Goal: Information Seeking & Learning: Learn about a topic

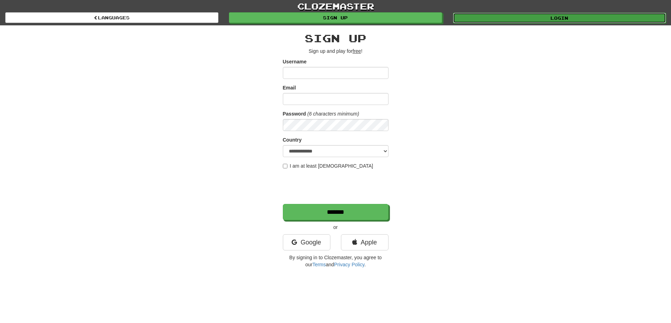
click at [562, 20] on link "Login" at bounding box center [559, 18] width 213 height 11
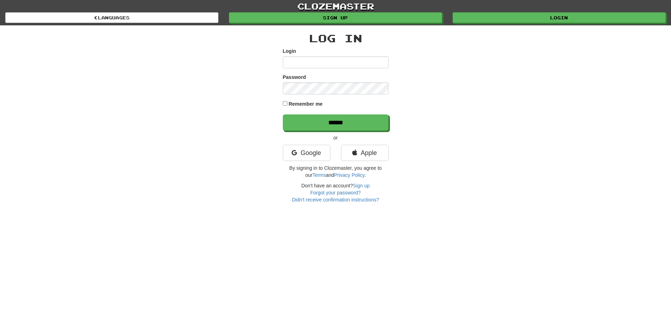
click at [383, 61] on input "Login" at bounding box center [336, 62] width 106 height 12
type input "**********"
click at [354, 125] on input "******" at bounding box center [336, 123] width 106 height 16
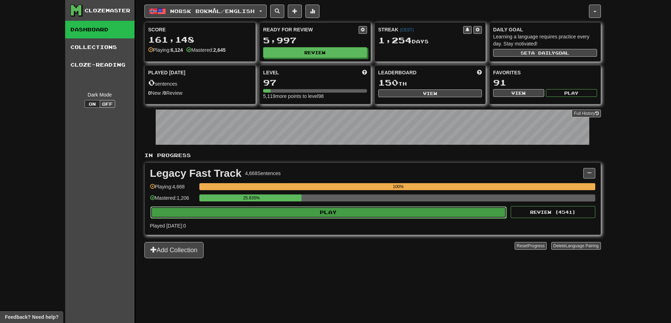
click at [322, 217] on button "Play" at bounding box center [328, 212] width 356 height 12
select select "**"
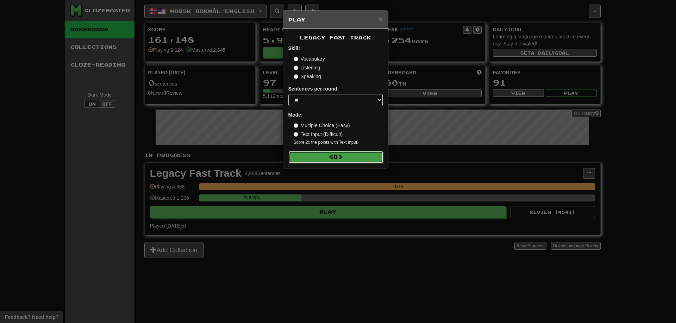
click at [334, 153] on button "Go" at bounding box center [336, 157] width 94 height 12
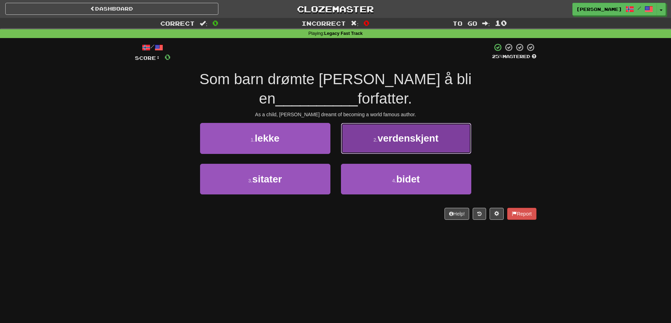
click at [385, 133] on span "verdenskjent" at bounding box center [408, 138] width 61 height 11
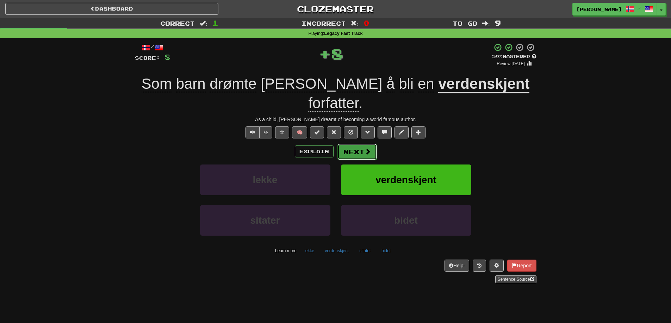
click at [356, 144] on button "Next" at bounding box center [356, 152] width 39 height 16
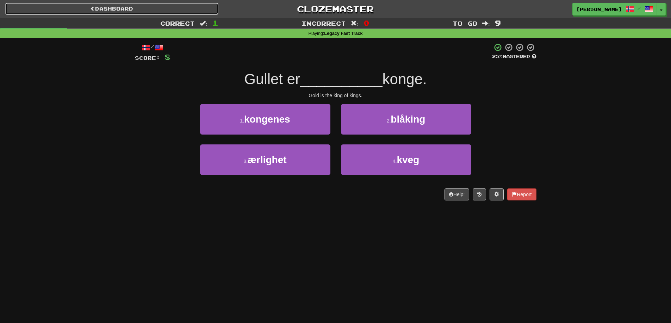
drag, startPoint x: 126, startPoint y: 7, endPoint x: 154, endPoint y: 0, distance: 27.9
click at [127, 8] on link "Dashboard" at bounding box center [111, 9] width 213 height 12
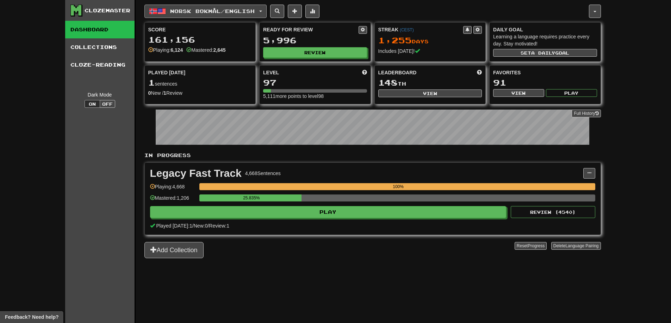
click at [201, 11] on span "Norsk bokmål / English" at bounding box center [212, 11] width 85 height 6
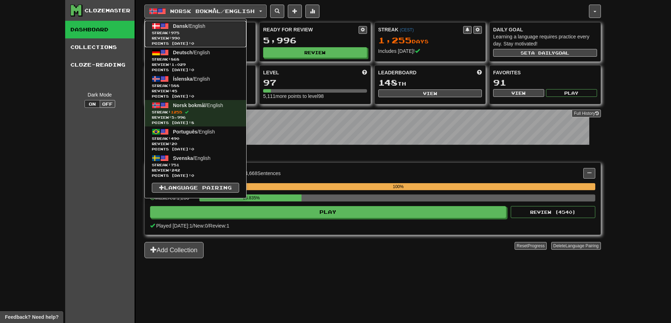
click at [194, 36] on span "Review: 990" at bounding box center [195, 38] width 87 height 5
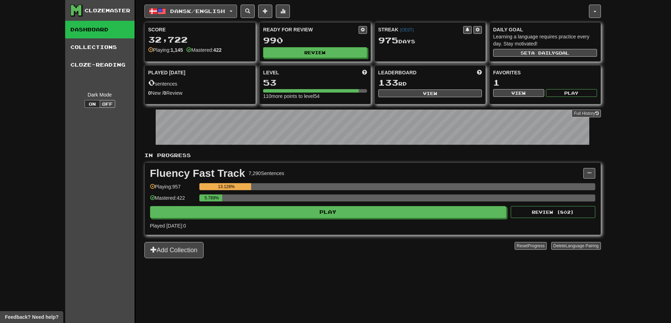
click at [209, 11] on span "Dansk / English" at bounding box center [197, 11] width 55 height 6
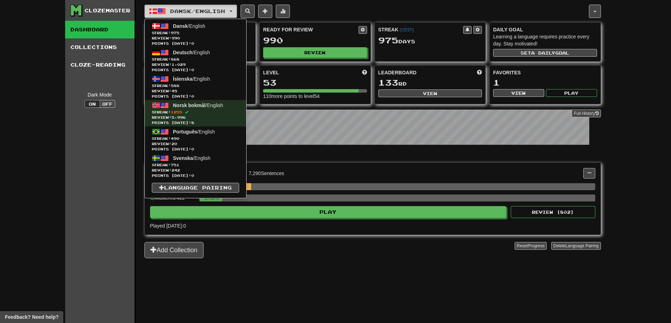
click at [209, 10] on span "Dansk / English" at bounding box center [197, 11] width 55 height 6
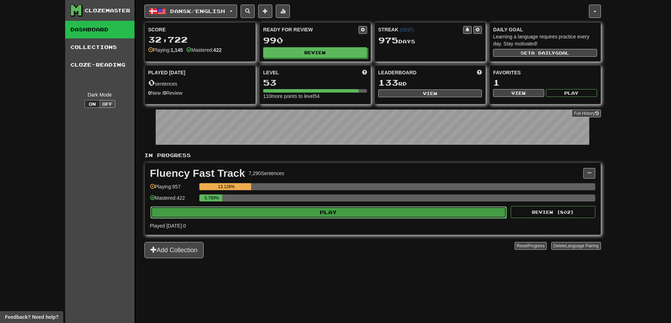
click at [312, 209] on button "Play" at bounding box center [328, 212] width 356 height 12
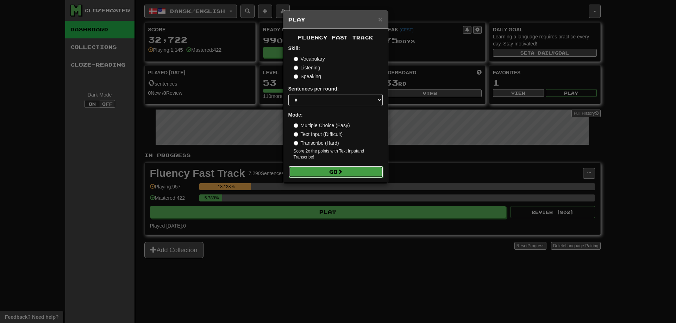
click at [320, 169] on button "Go" at bounding box center [336, 172] width 94 height 12
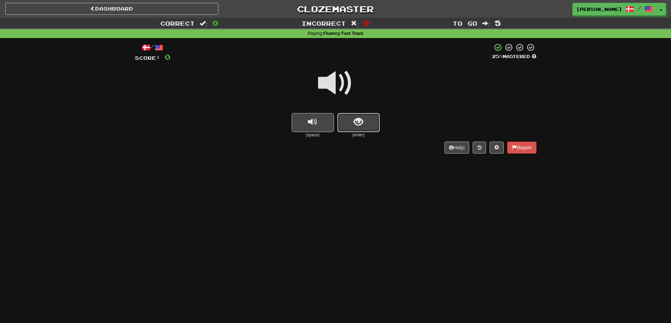
click at [348, 120] on button "show sentence" at bounding box center [358, 122] width 42 height 19
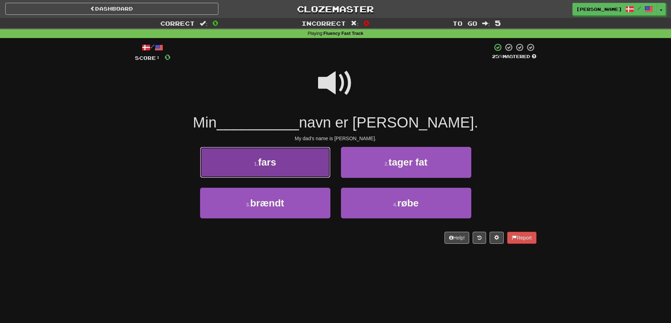
click at [305, 157] on button "1 . fars" at bounding box center [265, 162] width 130 height 31
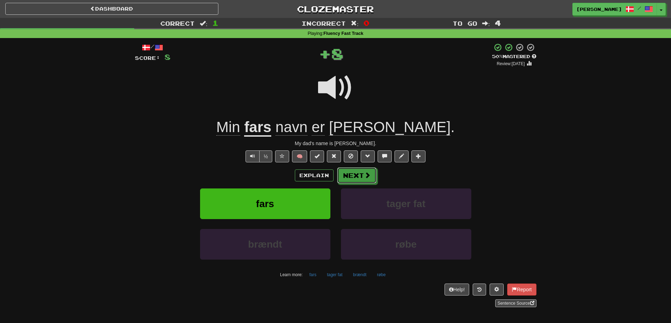
click at [356, 174] on button "Next" at bounding box center [356, 175] width 39 height 16
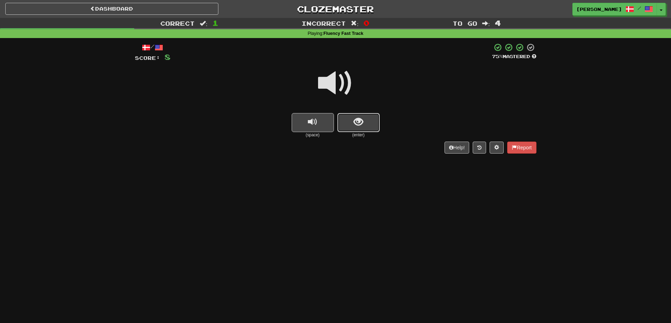
click at [363, 128] on button "show sentence" at bounding box center [358, 122] width 42 height 19
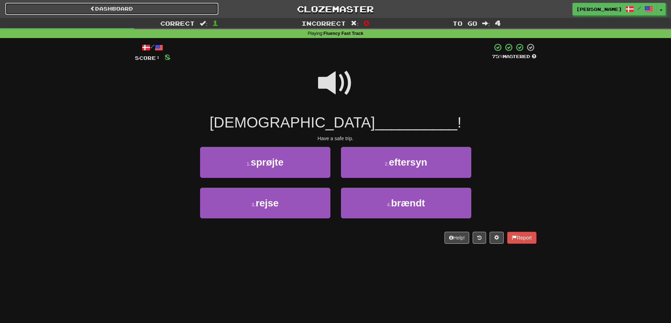
click at [157, 5] on link "Dashboard" at bounding box center [111, 9] width 213 height 12
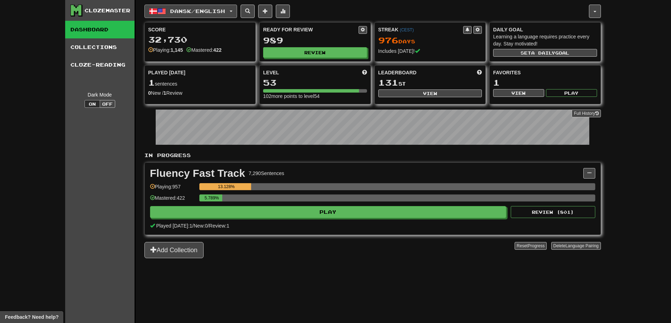
click at [197, 9] on span "Dansk / English" at bounding box center [197, 11] width 55 height 6
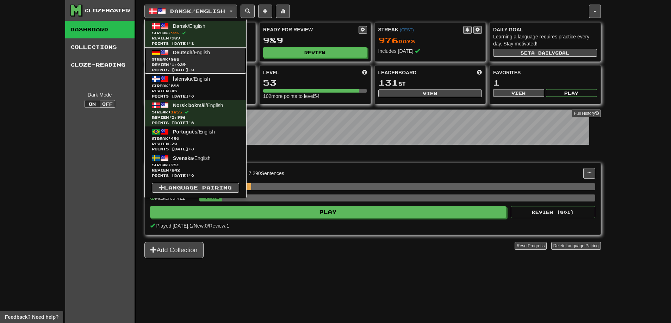
click at [201, 61] on span "Streak: 868" at bounding box center [195, 59] width 87 height 5
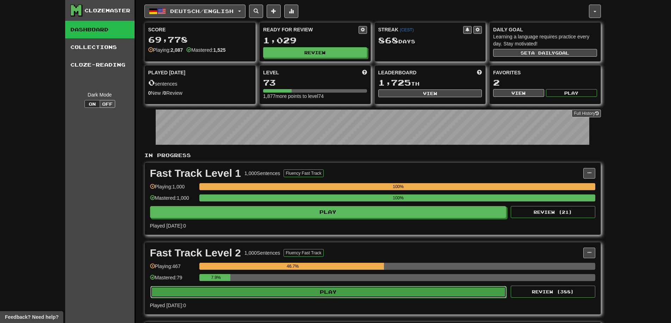
click at [326, 292] on button "Play" at bounding box center [328, 292] width 356 height 12
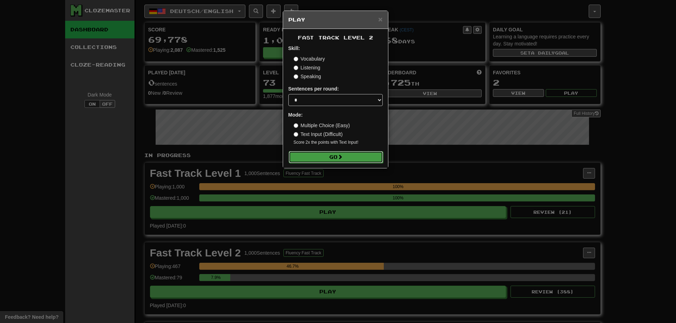
click at [318, 160] on button "Go" at bounding box center [336, 157] width 94 height 12
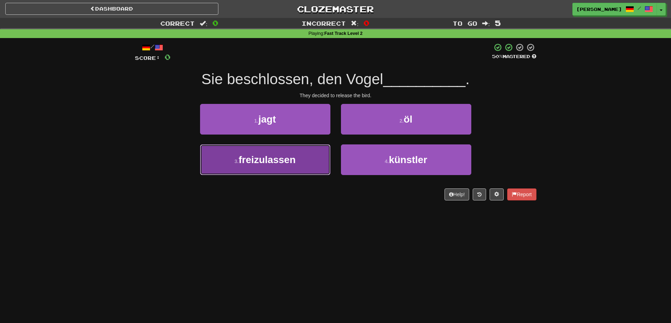
click at [285, 160] on span "freizulassen" at bounding box center [266, 159] width 57 height 11
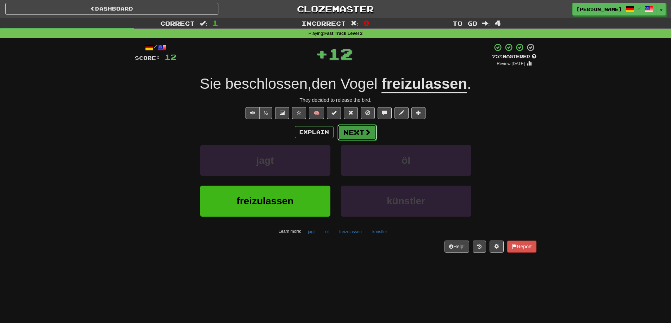
click at [356, 135] on button "Next" at bounding box center [356, 132] width 39 height 16
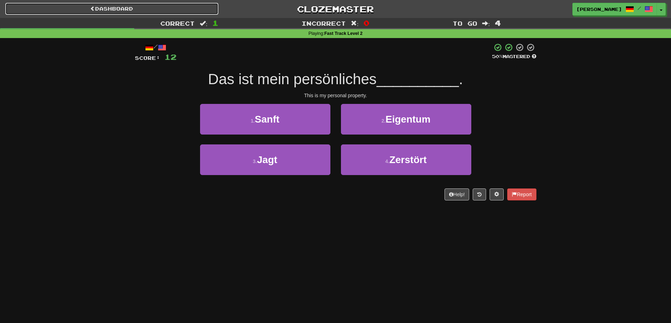
click at [171, 10] on link "Dashboard" at bounding box center [111, 9] width 213 height 12
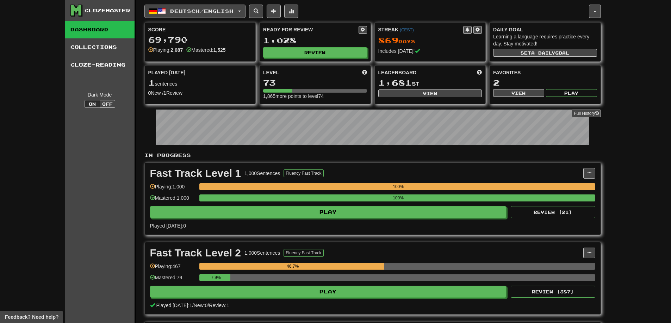
click at [185, 8] on span "Deutsch / English" at bounding box center [201, 11] width 63 height 6
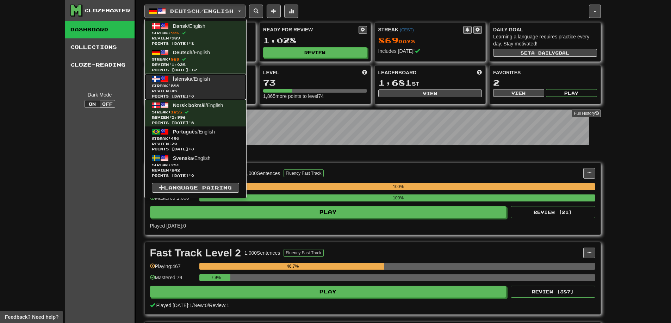
click at [194, 85] on span "Streak: 588" at bounding box center [195, 85] width 87 height 5
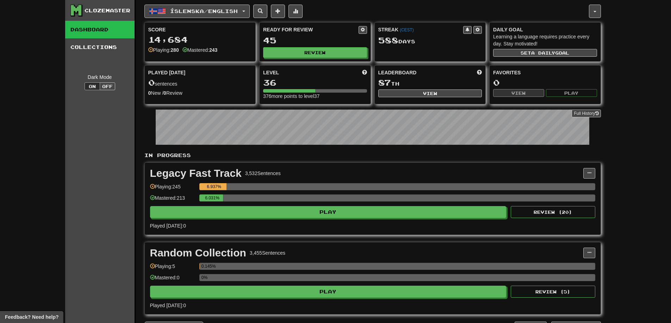
click at [325, 221] on div "Legacy Fast Track 3,532 Sentences Manage Sentences Unpin from Dashboard Playing…" at bounding box center [373, 199] width 456 height 72
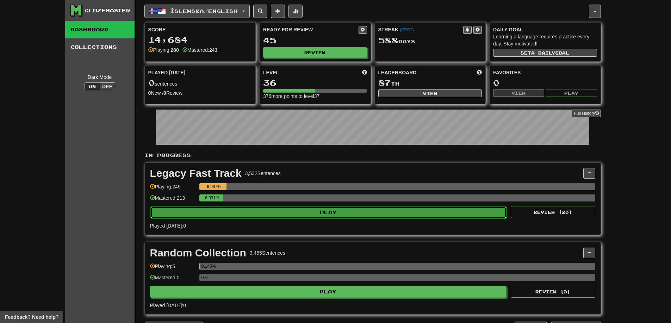
click at [329, 213] on button "Play" at bounding box center [328, 212] width 356 height 12
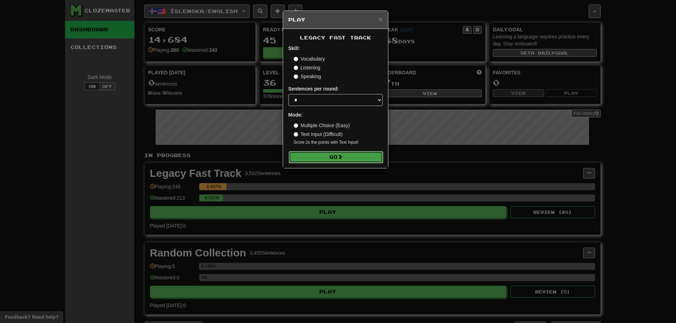
click at [328, 154] on button "Go" at bounding box center [336, 157] width 94 height 12
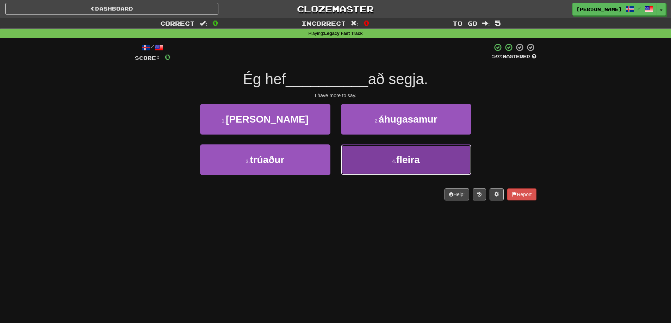
click at [382, 161] on button "4 . fleira" at bounding box center [406, 159] width 130 height 31
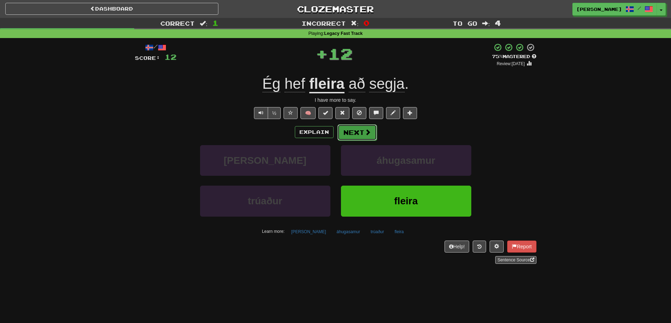
click at [355, 131] on button "Next" at bounding box center [356, 132] width 39 height 16
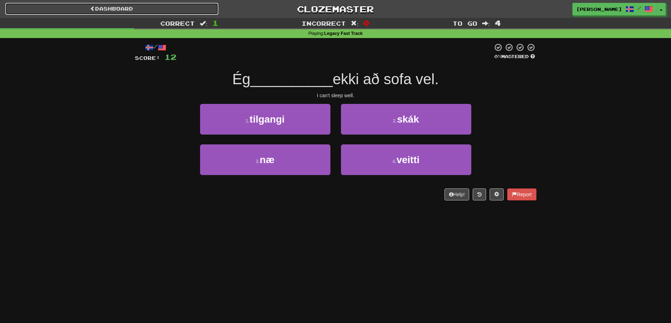
click at [125, 11] on link "Dashboard" at bounding box center [111, 9] width 213 height 12
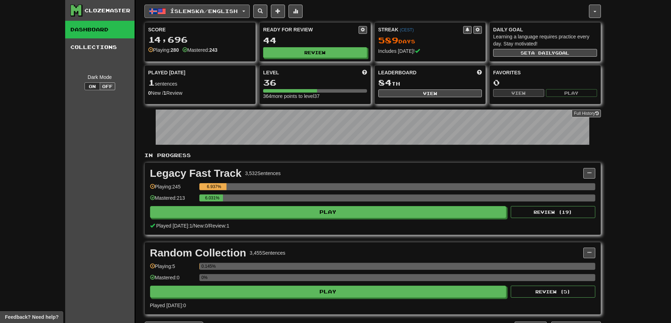
click at [181, 12] on span "Íslenska / English" at bounding box center [204, 11] width 68 height 6
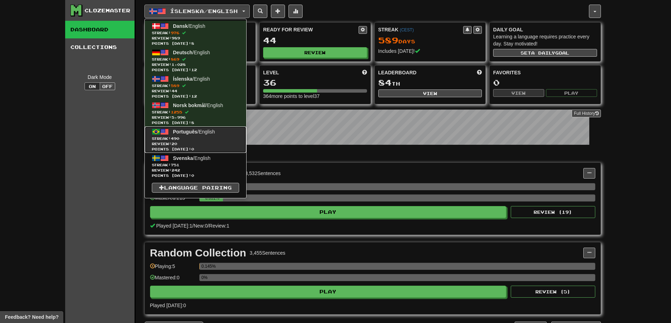
click at [195, 141] on span "Review: 20" at bounding box center [195, 143] width 87 height 5
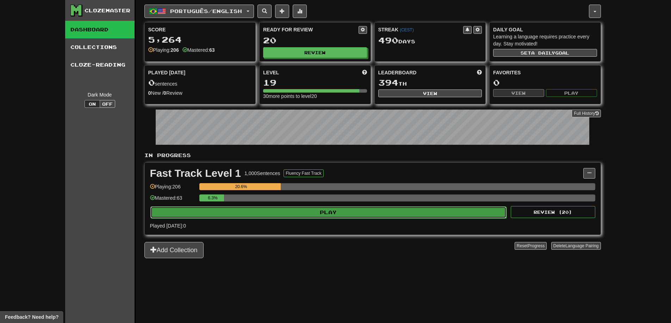
click at [306, 217] on button "Play" at bounding box center [328, 212] width 356 height 12
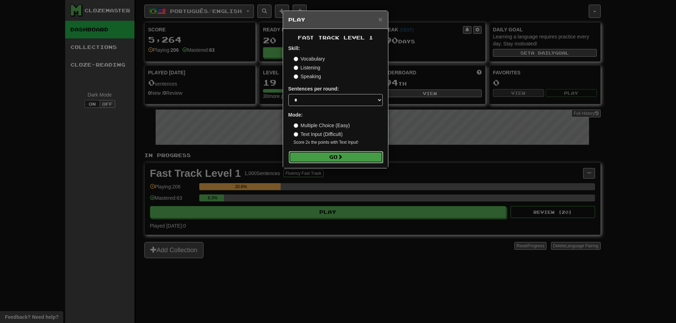
click at [331, 157] on button "Go" at bounding box center [336, 157] width 94 height 12
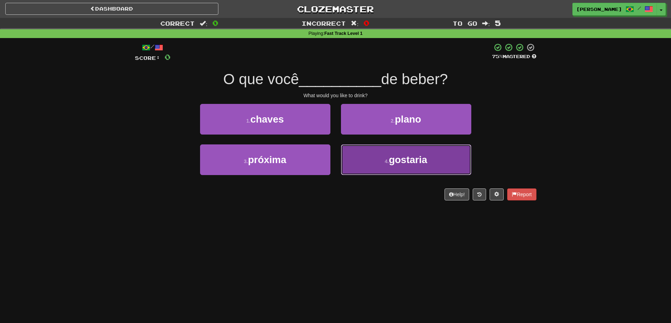
click at [367, 167] on button "4 . gostaria" at bounding box center [406, 159] width 130 height 31
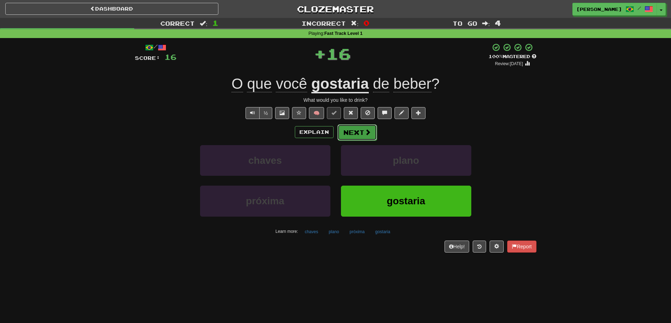
click at [351, 132] on button "Next" at bounding box center [356, 132] width 39 height 16
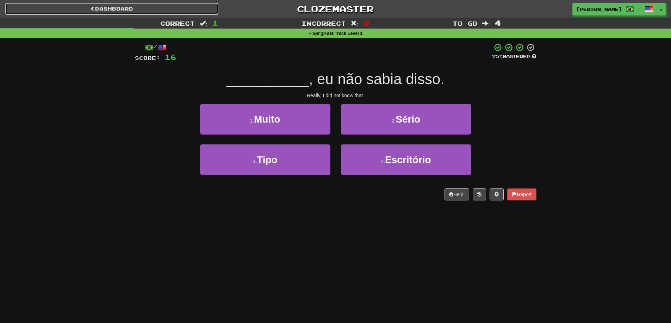
click at [119, 7] on link "Dashboard" at bounding box center [111, 9] width 213 height 12
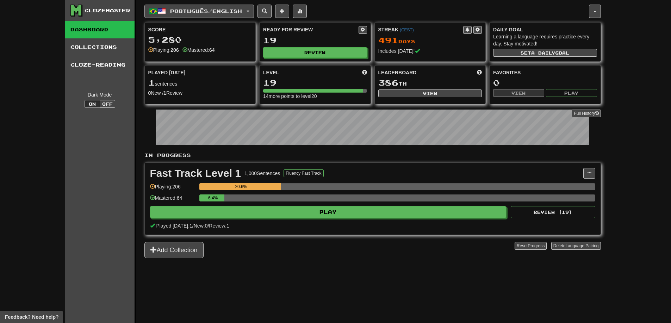
click at [168, 10] on button "Português / English" at bounding box center [199, 11] width 110 height 13
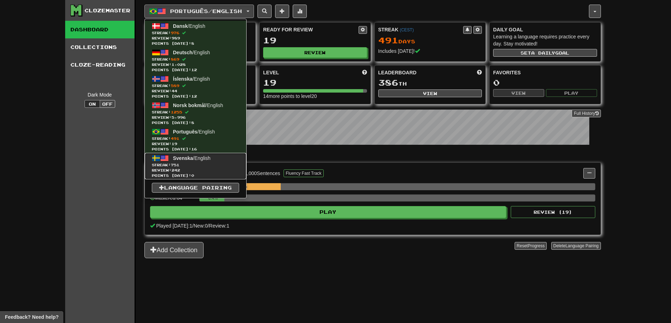
click at [185, 158] on span "Svenska" at bounding box center [183, 158] width 20 height 6
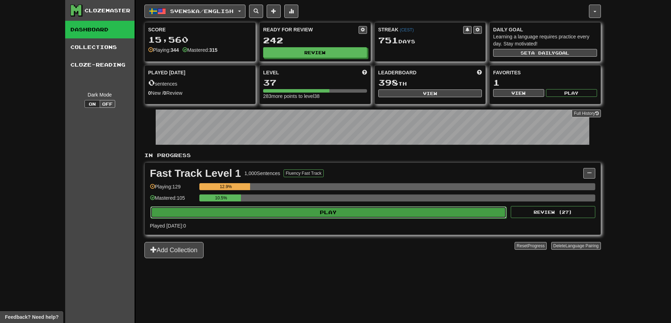
click at [321, 213] on button "Play" at bounding box center [328, 212] width 356 height 12
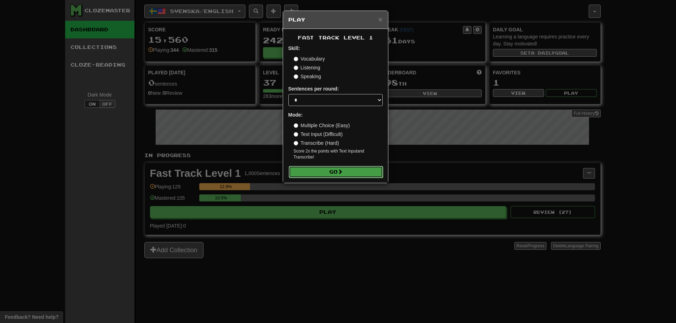
click at [342, 175] on button "Go" at bounding box center [336, 172] width 94 height 12
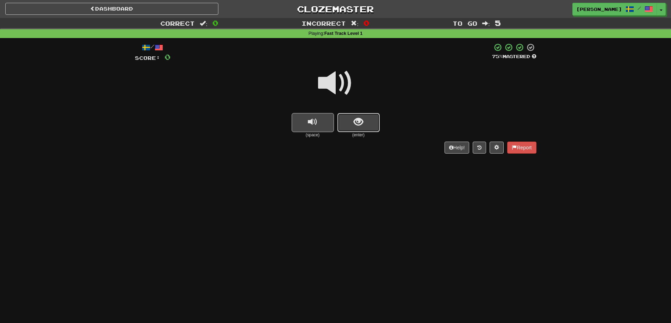
click at [353, 126] on button "show sentence" at bounding box center [358, 122] width 42 height 19
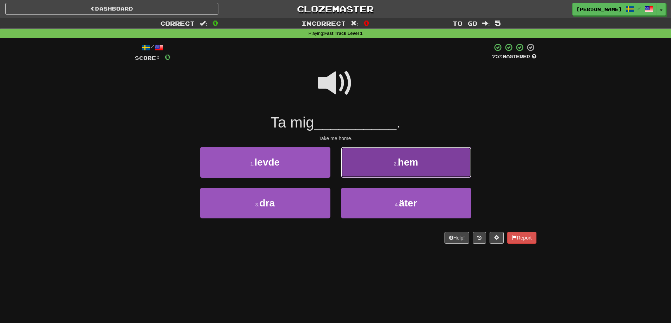
click at [392, 158] on button "2 . hem" at bounding box center [406, 162] width 130 height 31
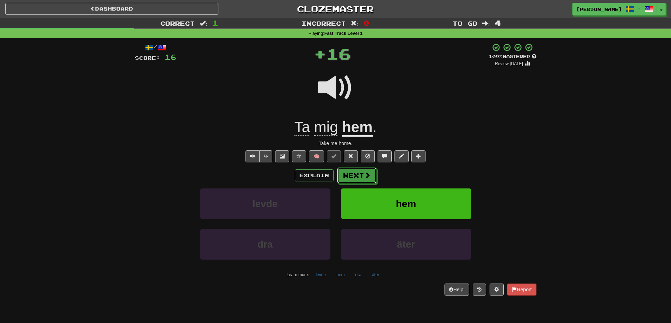
click at [362, 178] on button "Next" at bounding box center [356, 175] width 39 height 16
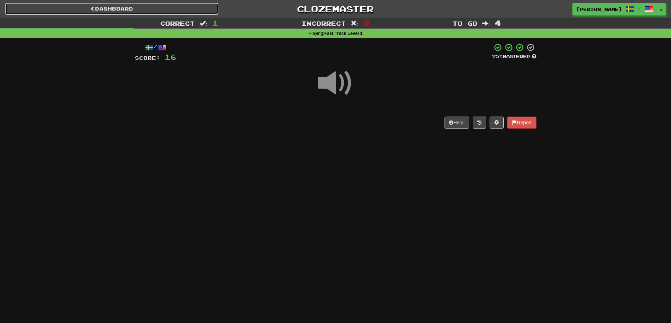
click at [121, 8] on link "Dashboard" at bounding box center [111, 9] width 213 height 12
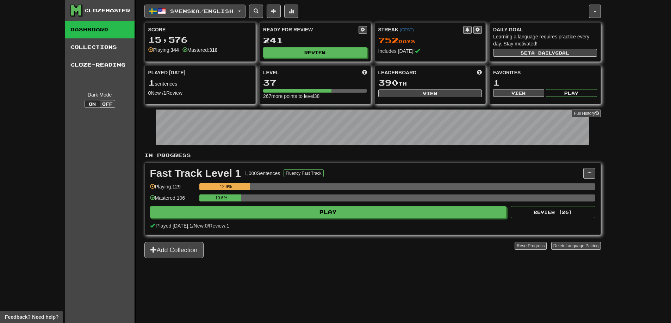
click at [201, 12] on span "Svenska / English" at bounding box center [201, 11] width 63 height 6
